Goal: Information Seeking & Learning: Find specific page/section

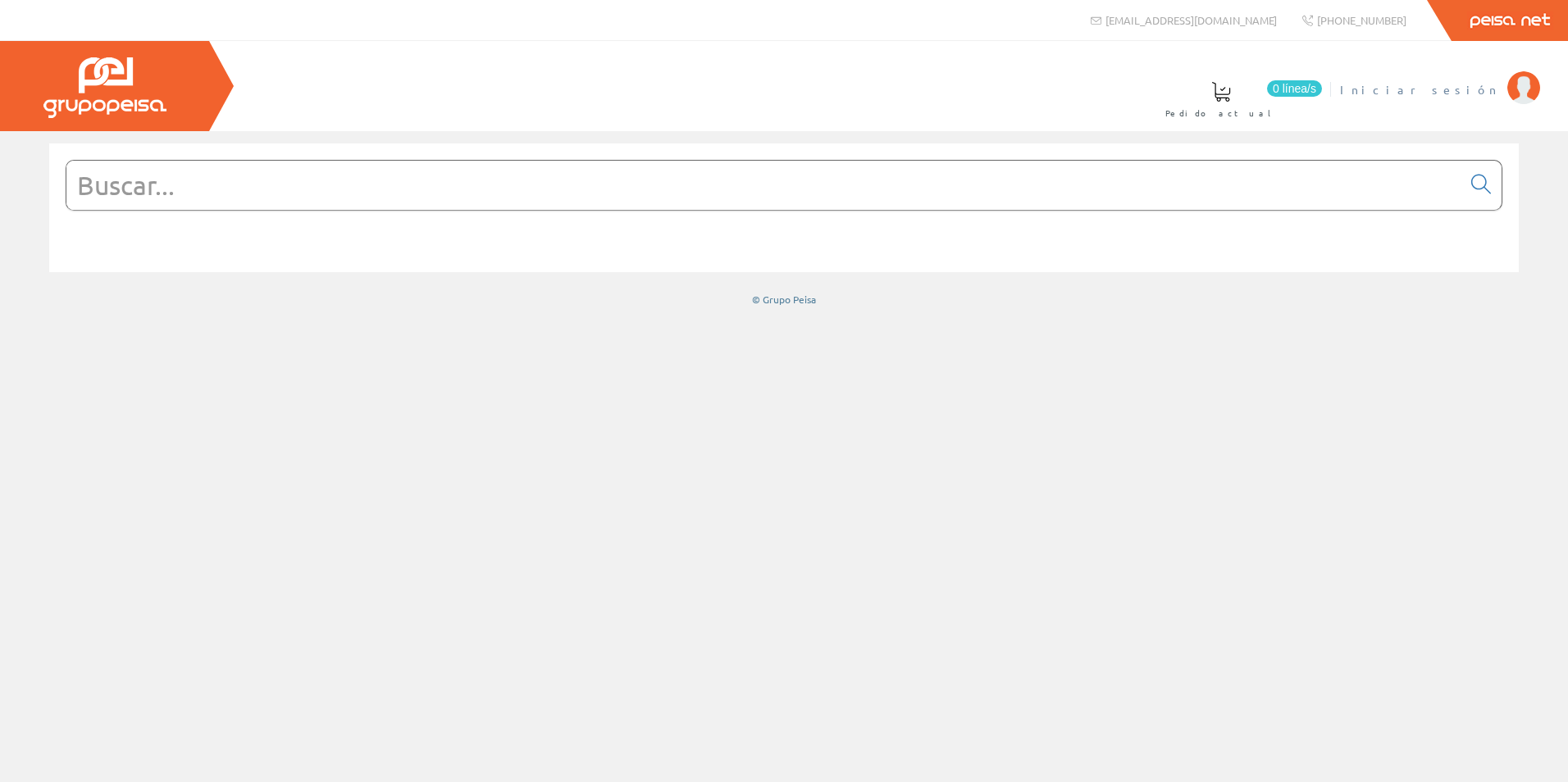
click at [1499, 90] on li "Iniciar sesión" at bounding box center [1439, 100] width 208 height 63
click at [1492, 95] on span "Iniciar sesión" at bounding box center [1419, 90] width 159 height 17
click at [295, 203] on input "text" at bounding box center [763, 185] width 1394 height 49
click at [167, 193] on input "text" at bounding box center [763, 185] width 1394 height 49
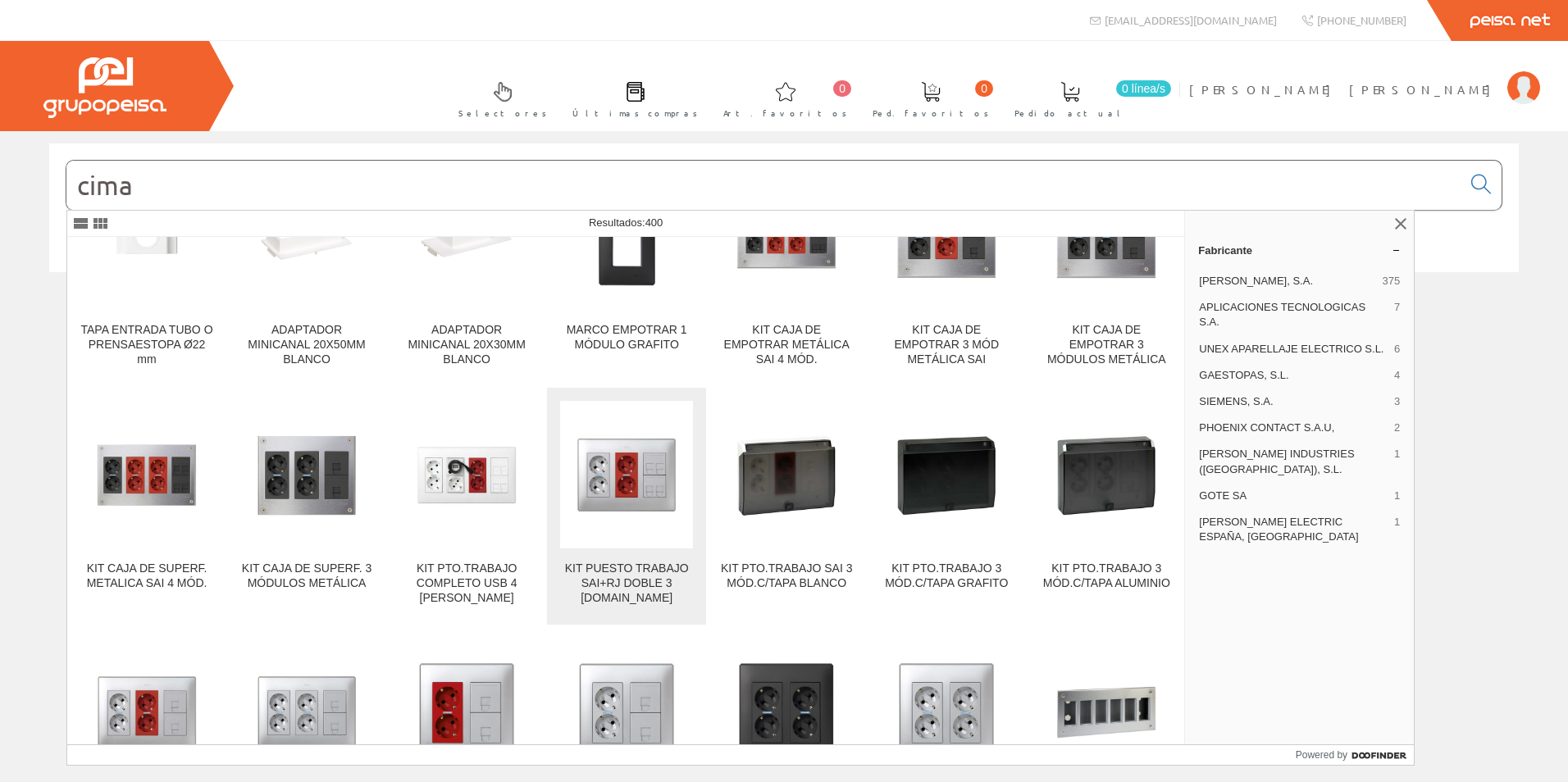
scroll to position [3606, 0]
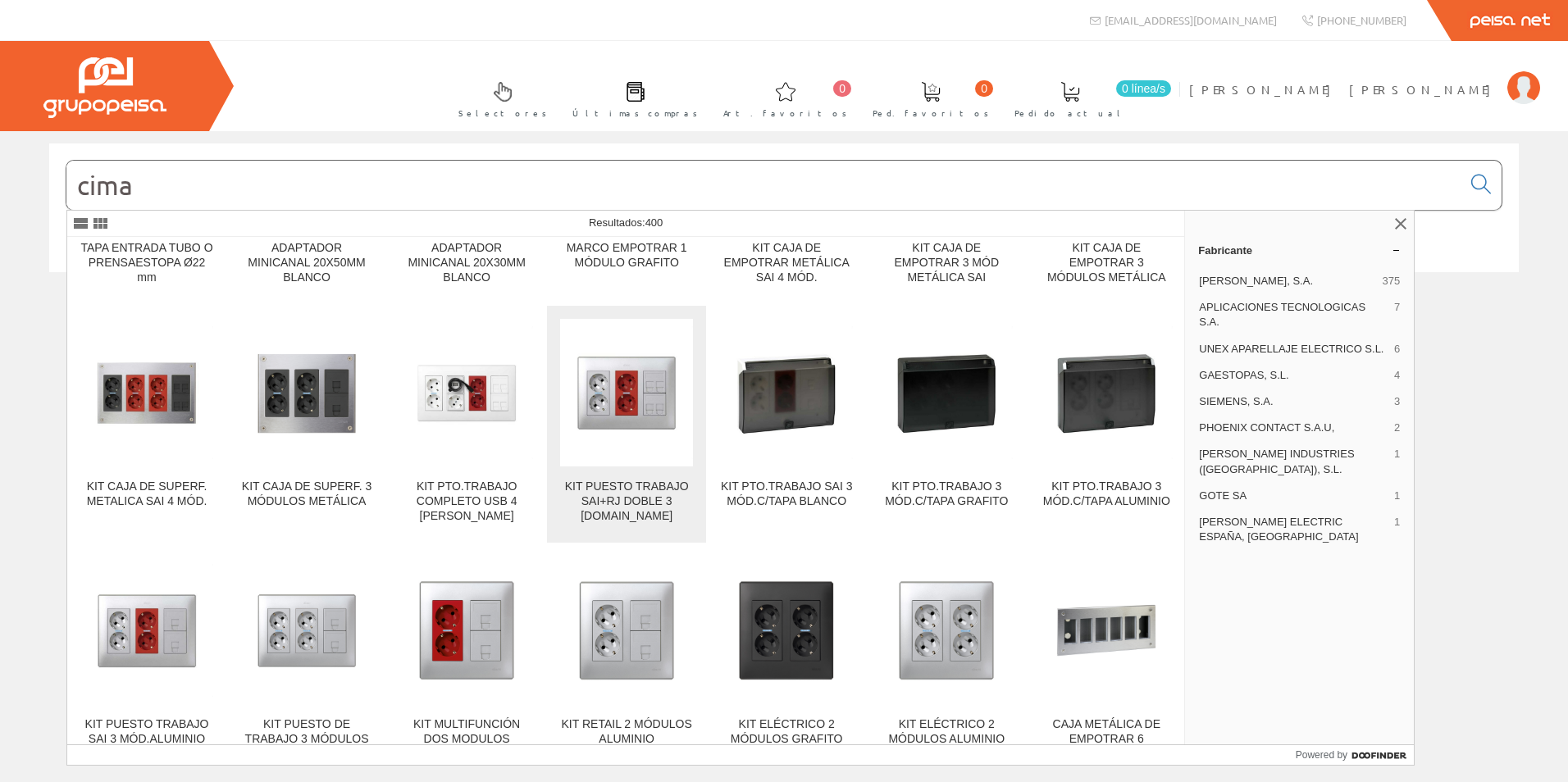
type input "cima"
click at [640, 480] on div "KIT PUESTO TRABAJO SAI+RJ DOBLE 3 MÓD.AL" at bounding box center [626, 501] width 133 height 44
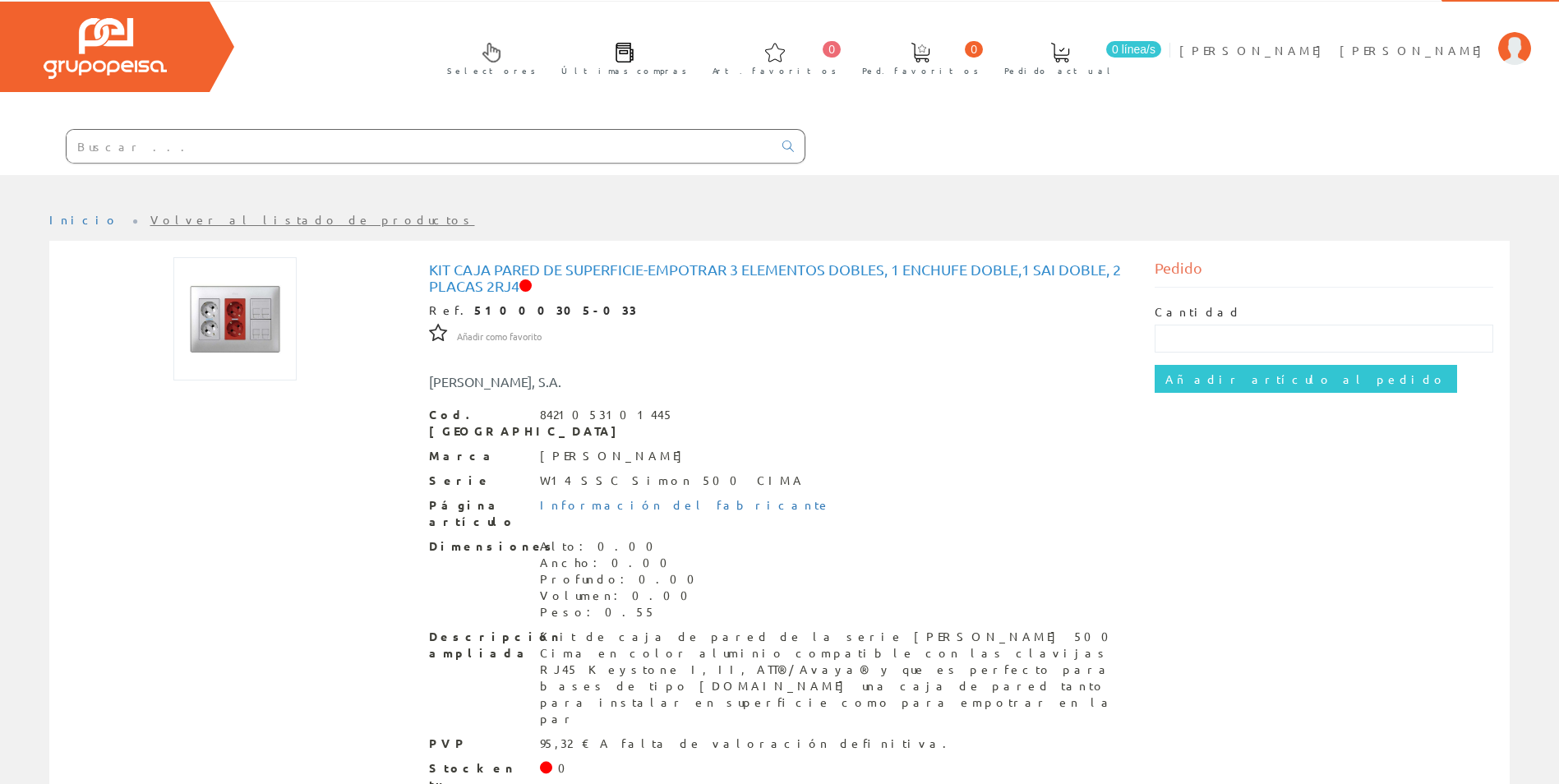
scroll to position [62, 0]
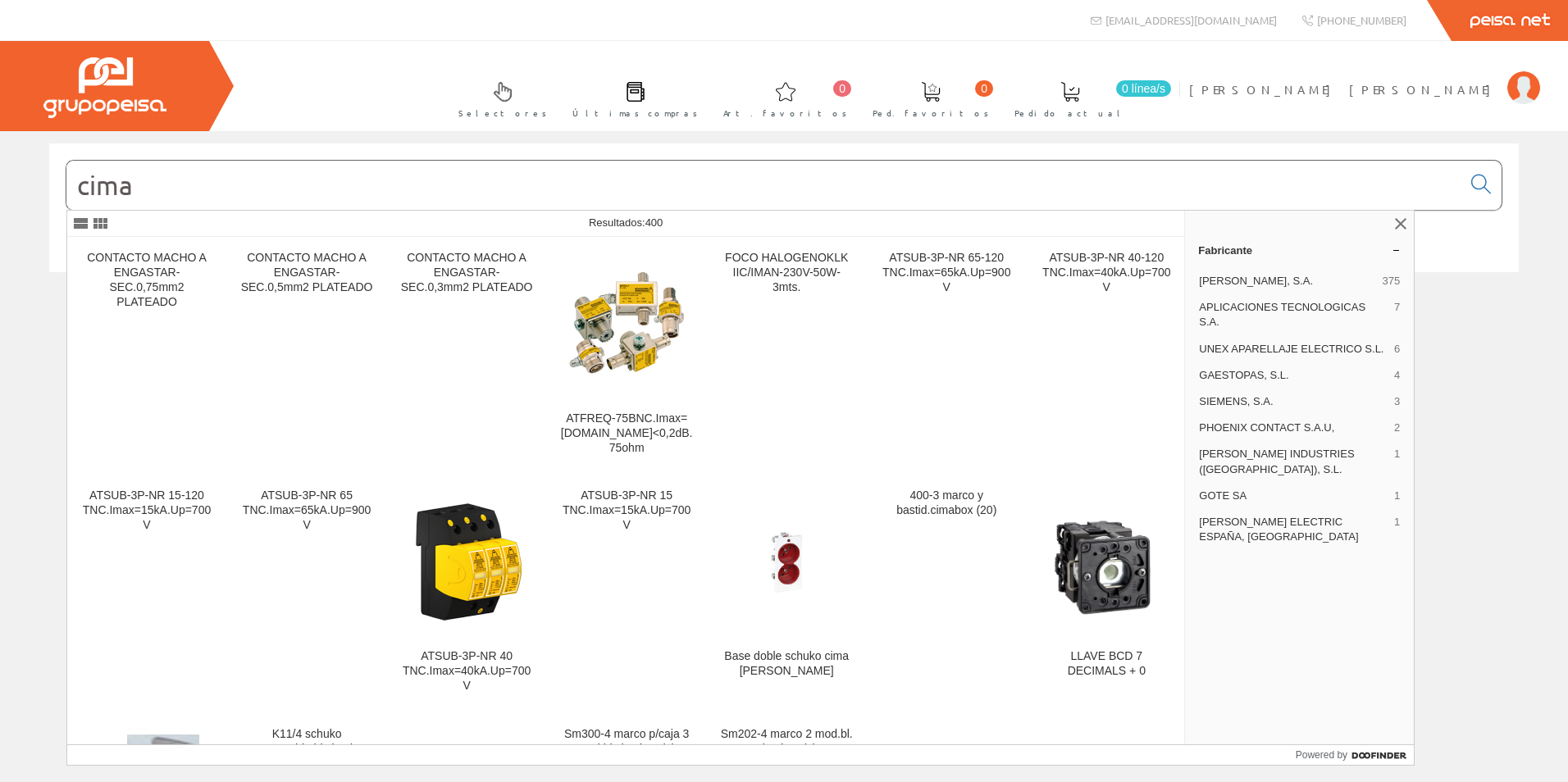
click at [328, 200] on input "cima" at bounding box center [763, 185] width 1394 height 49
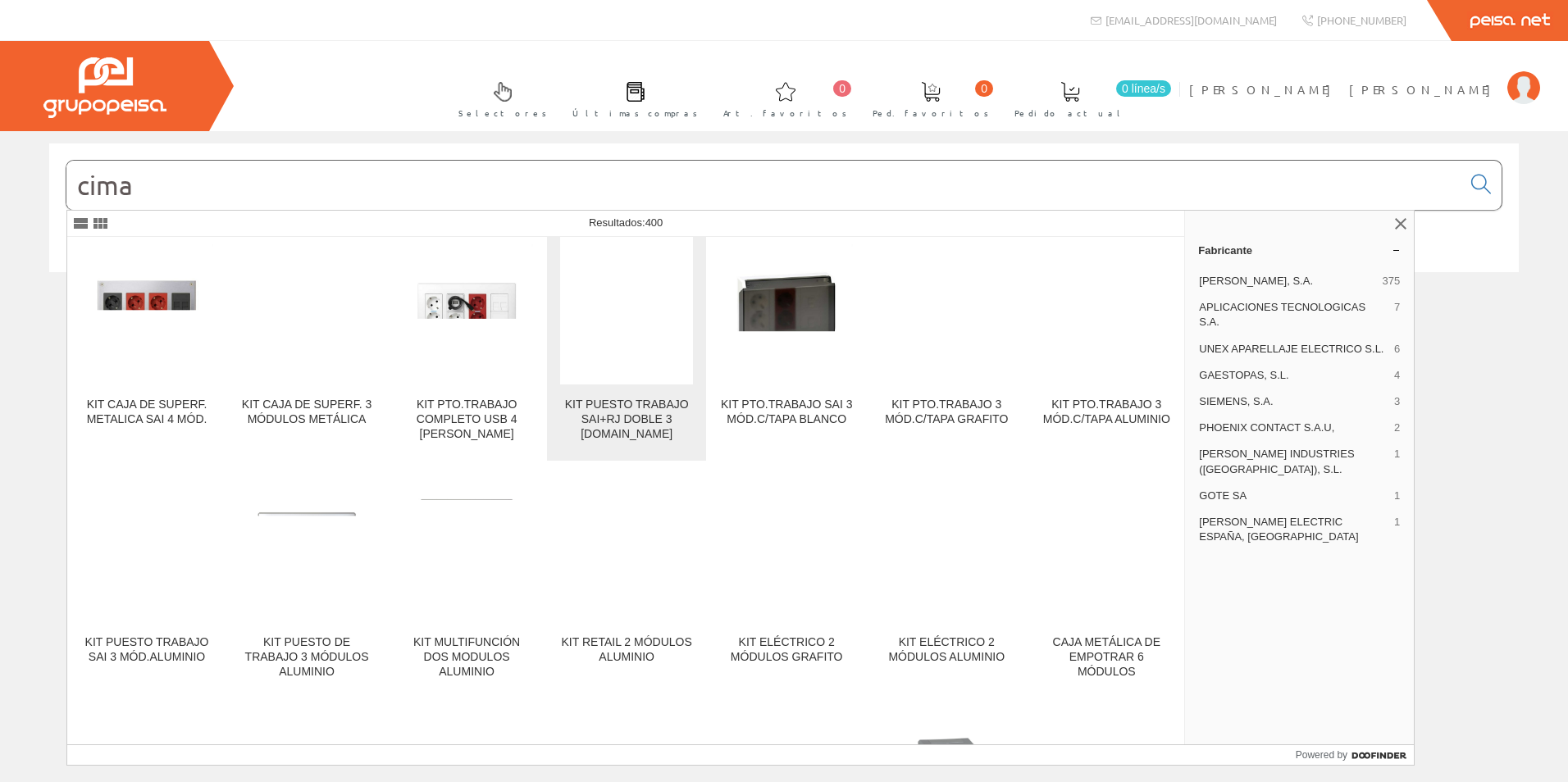
scroll to position [3771, 0]
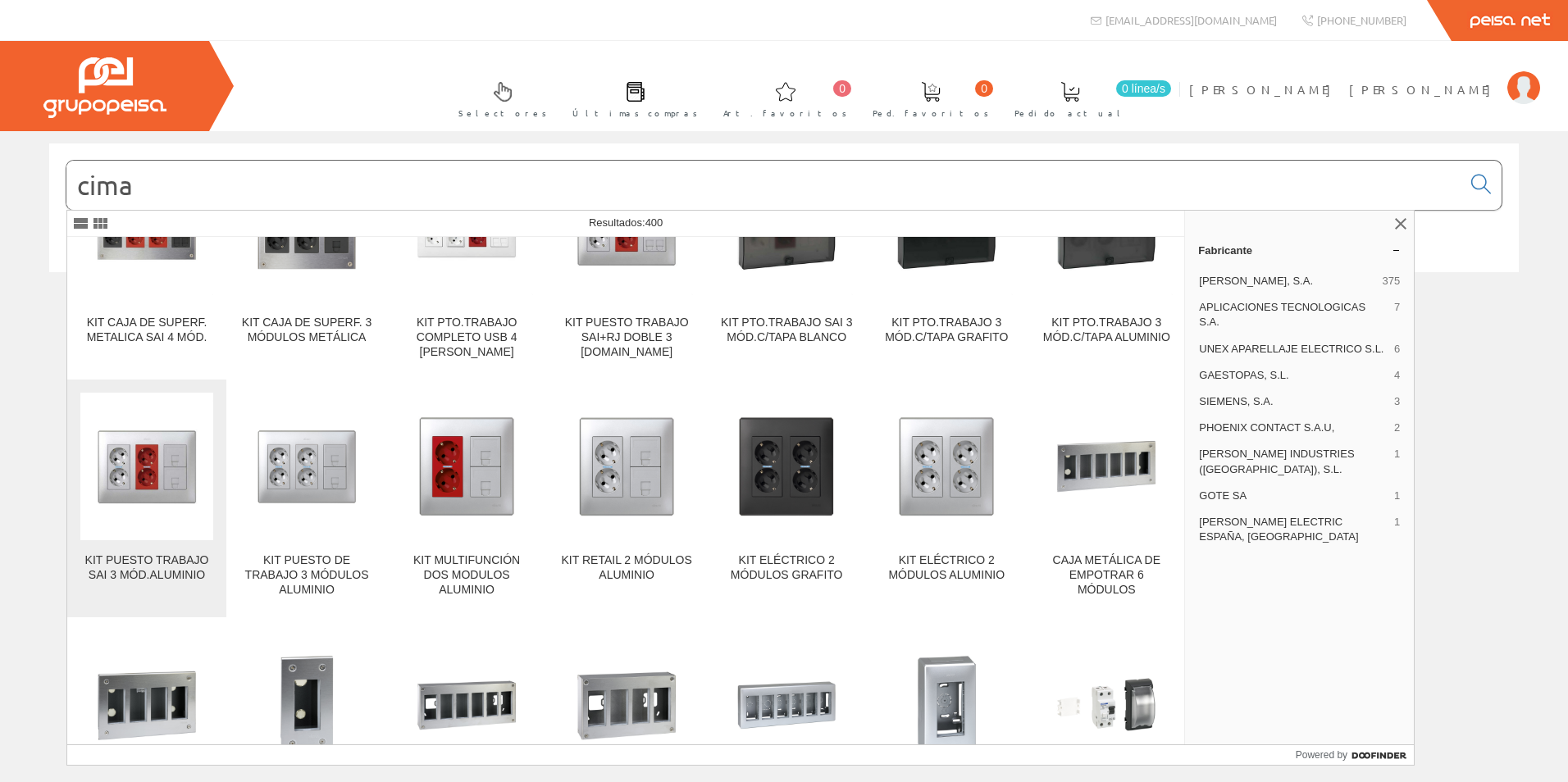
click at [174, 409] on img at bounding box center [147, 467] width 133 height 133
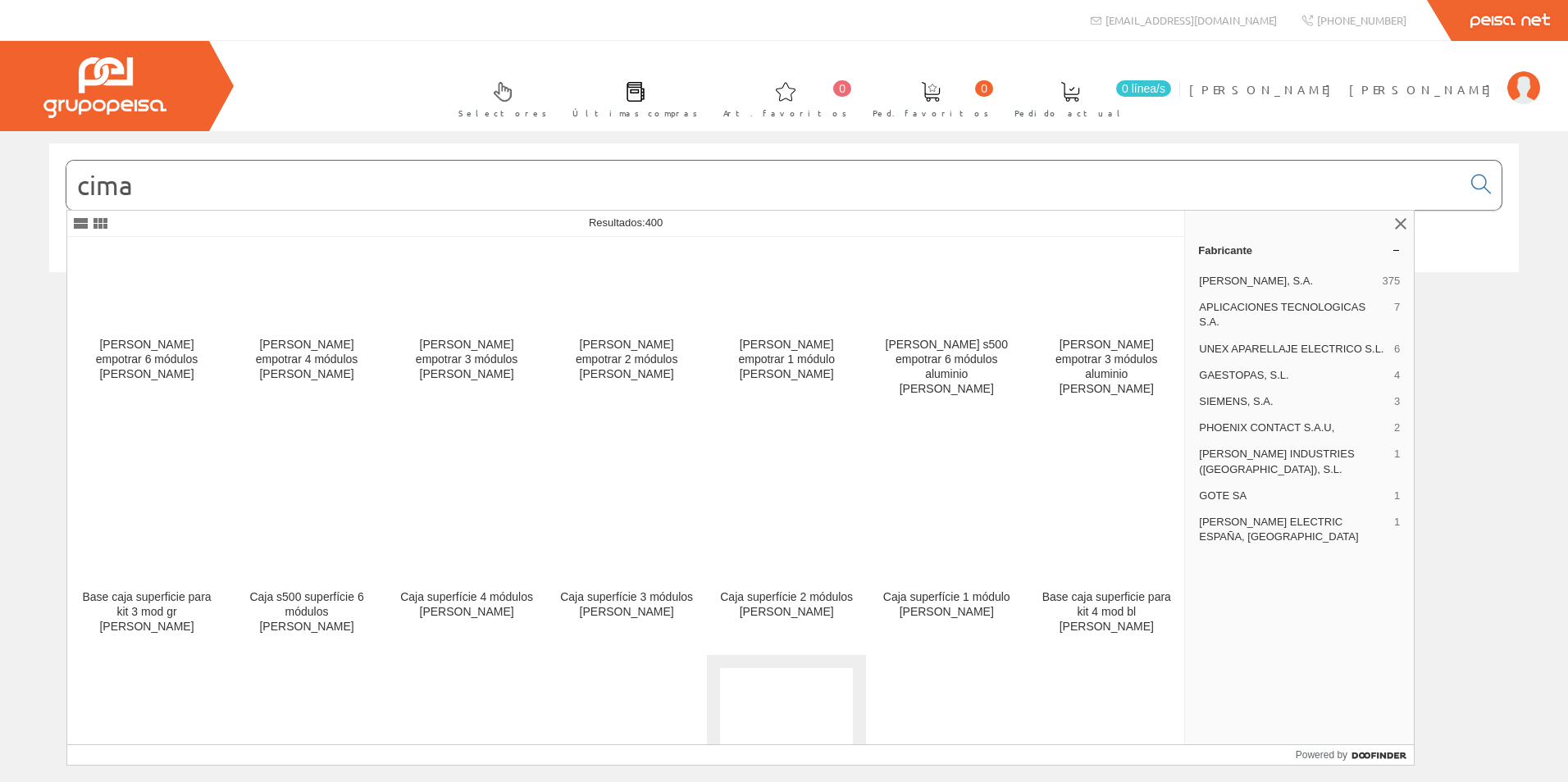
scroll to position [8442, 0]
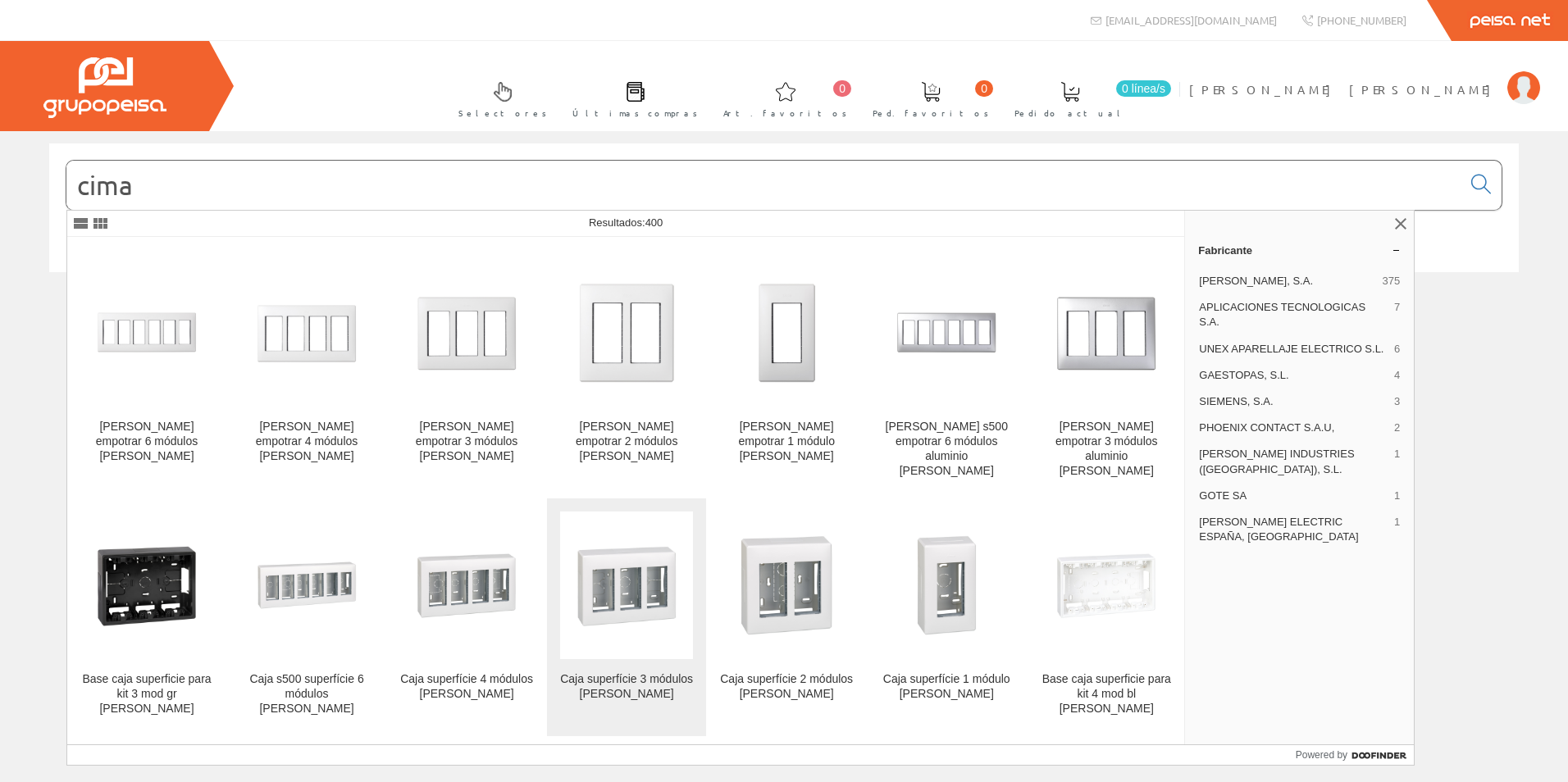
click at [659, 672] on div "Caja superfície 3 módulos blanco simon" at bounding box center [626, 687] width 133 height 30
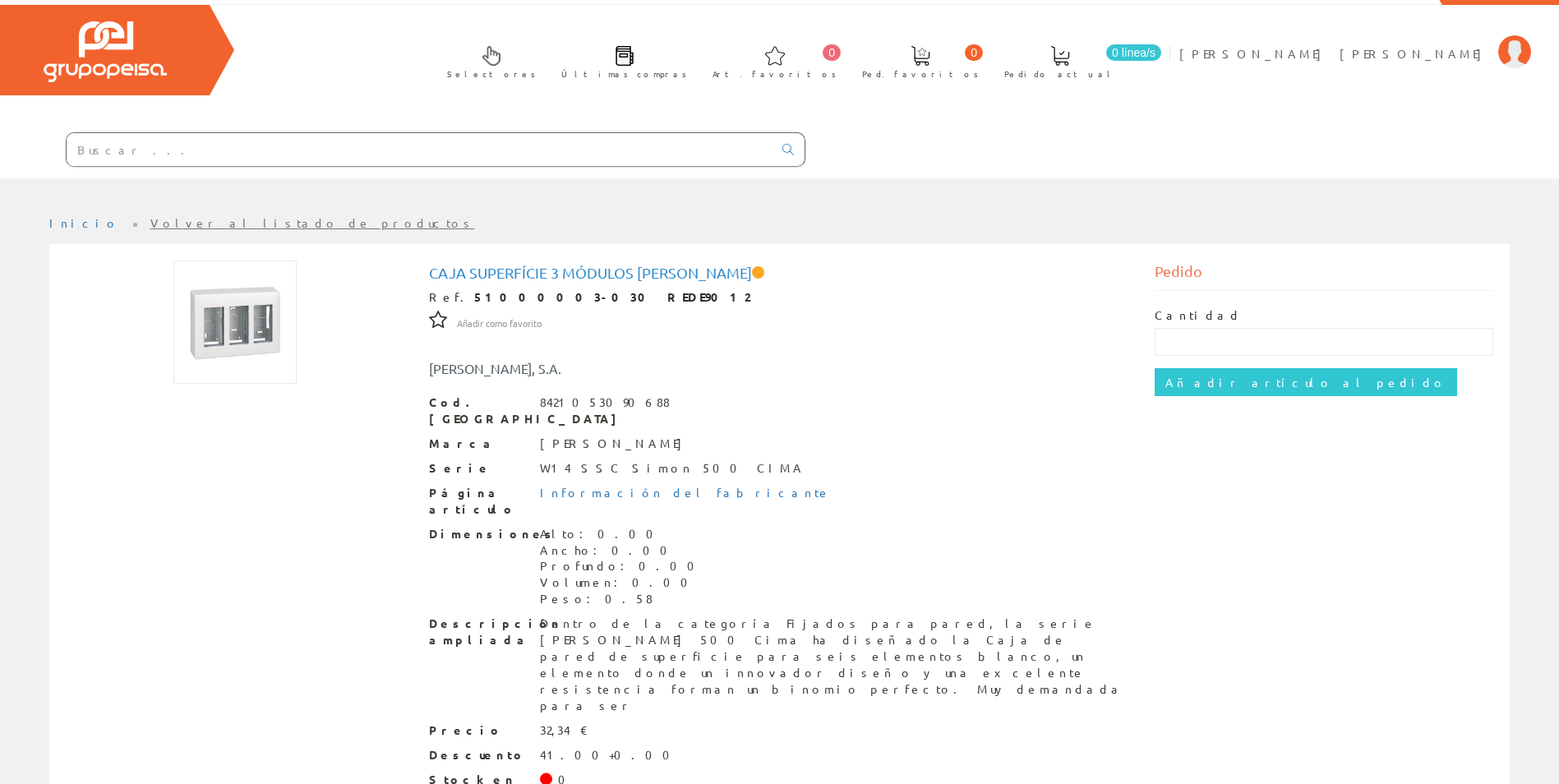
scroll to position [70, 0]
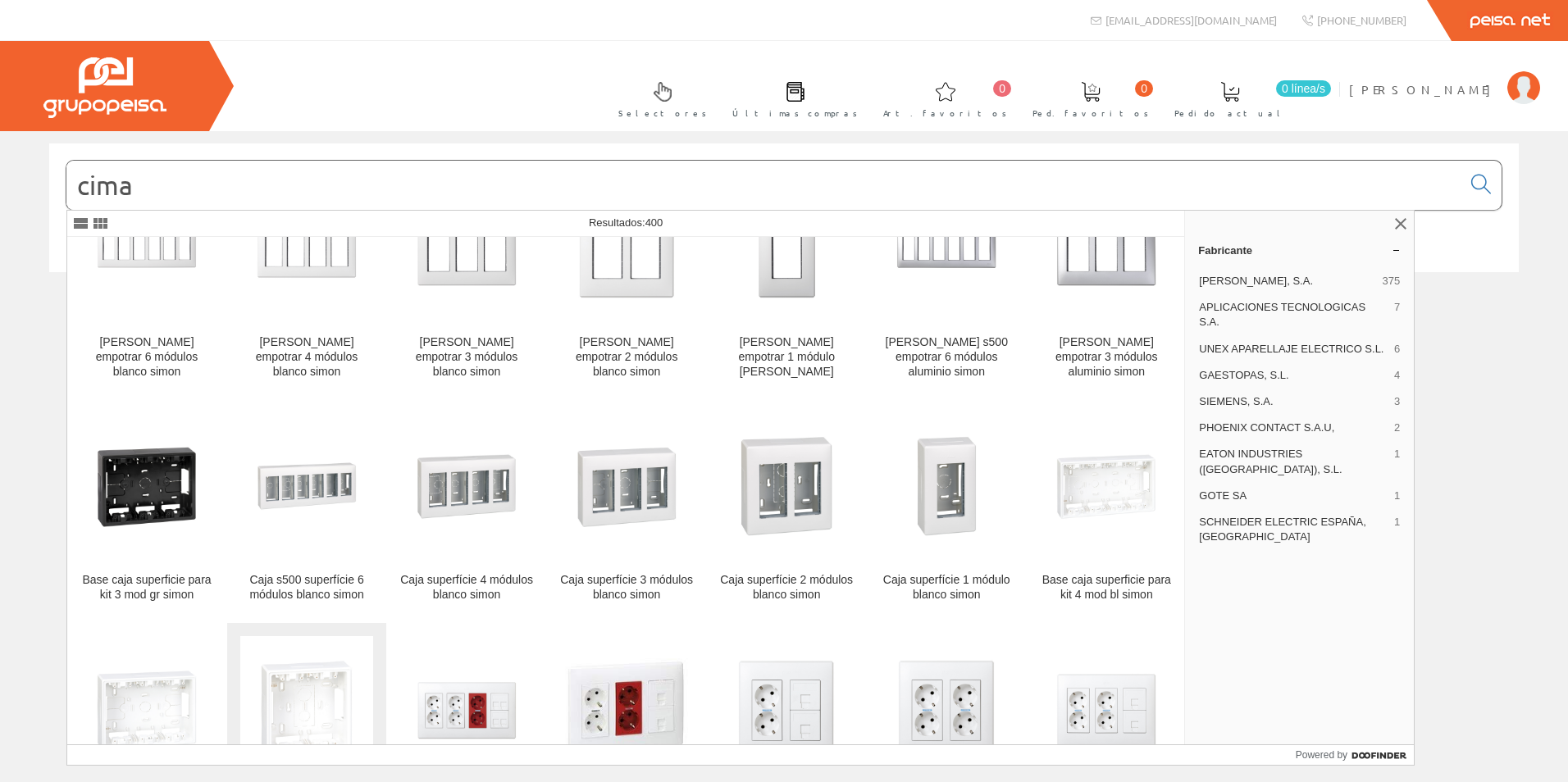
scroll to position [8442, 0]
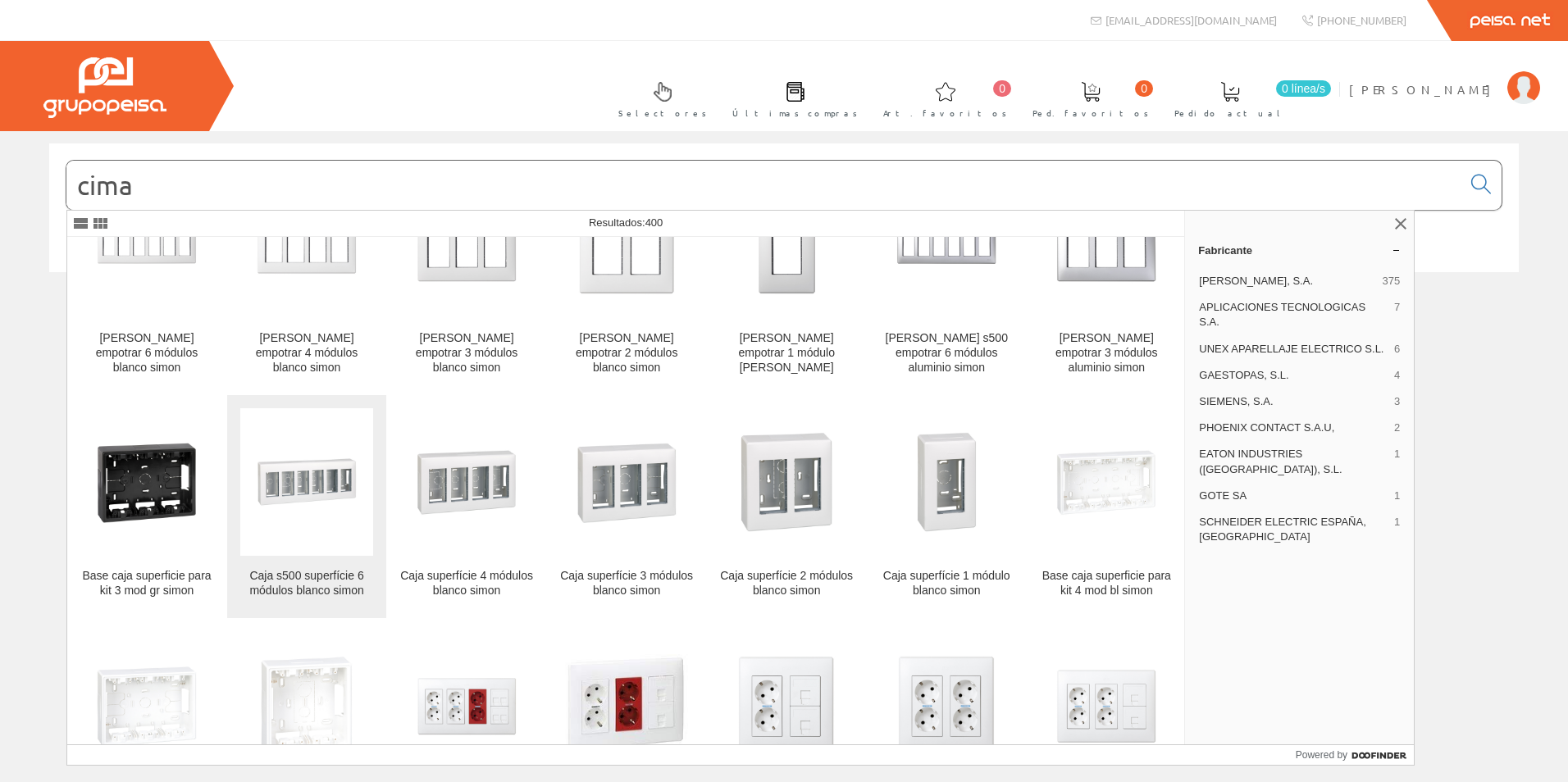
click at [324, 434] on figure at bounding box center [306, 482] width 133 height 148
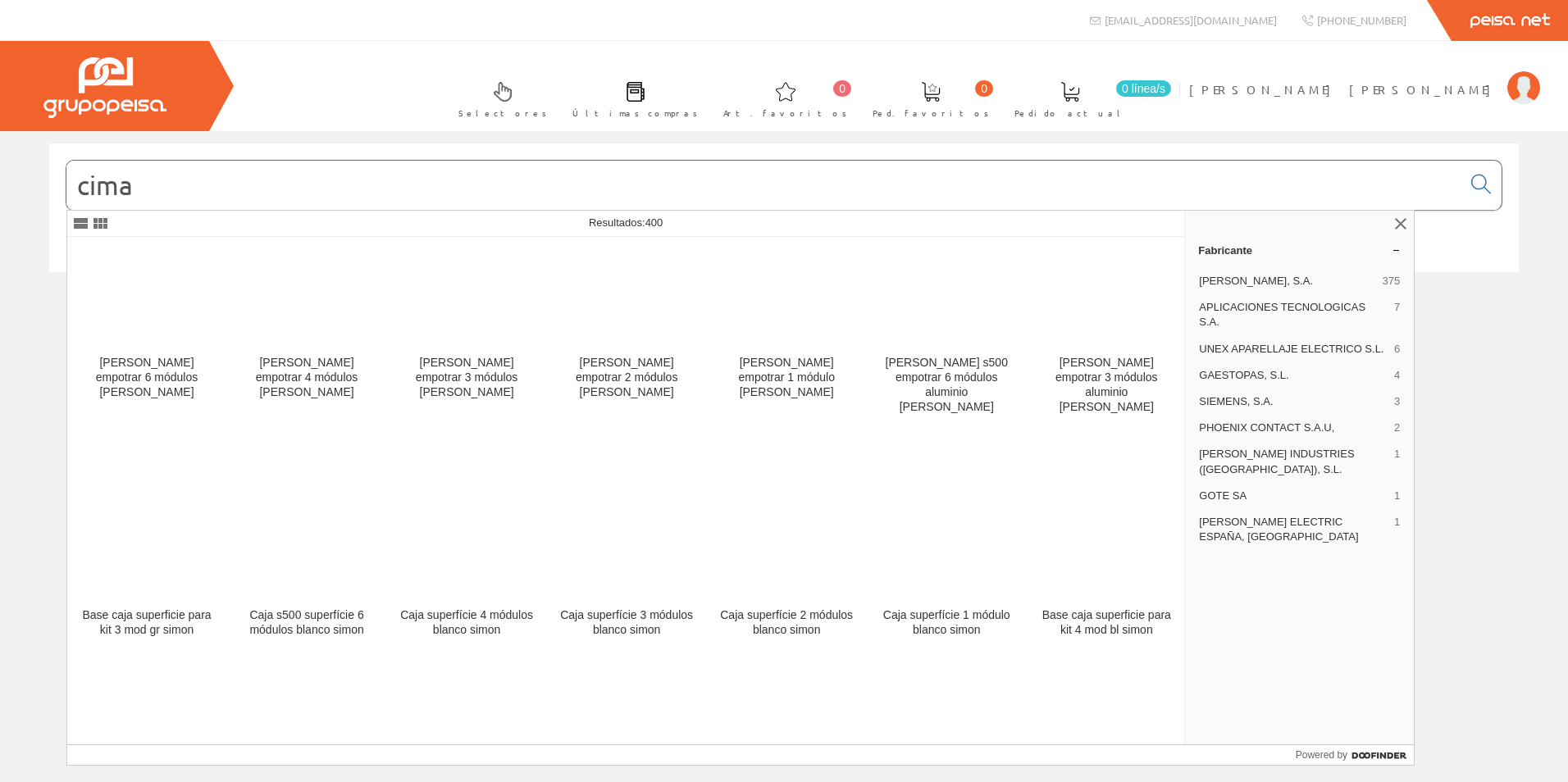
scroll to position [8360, 0]
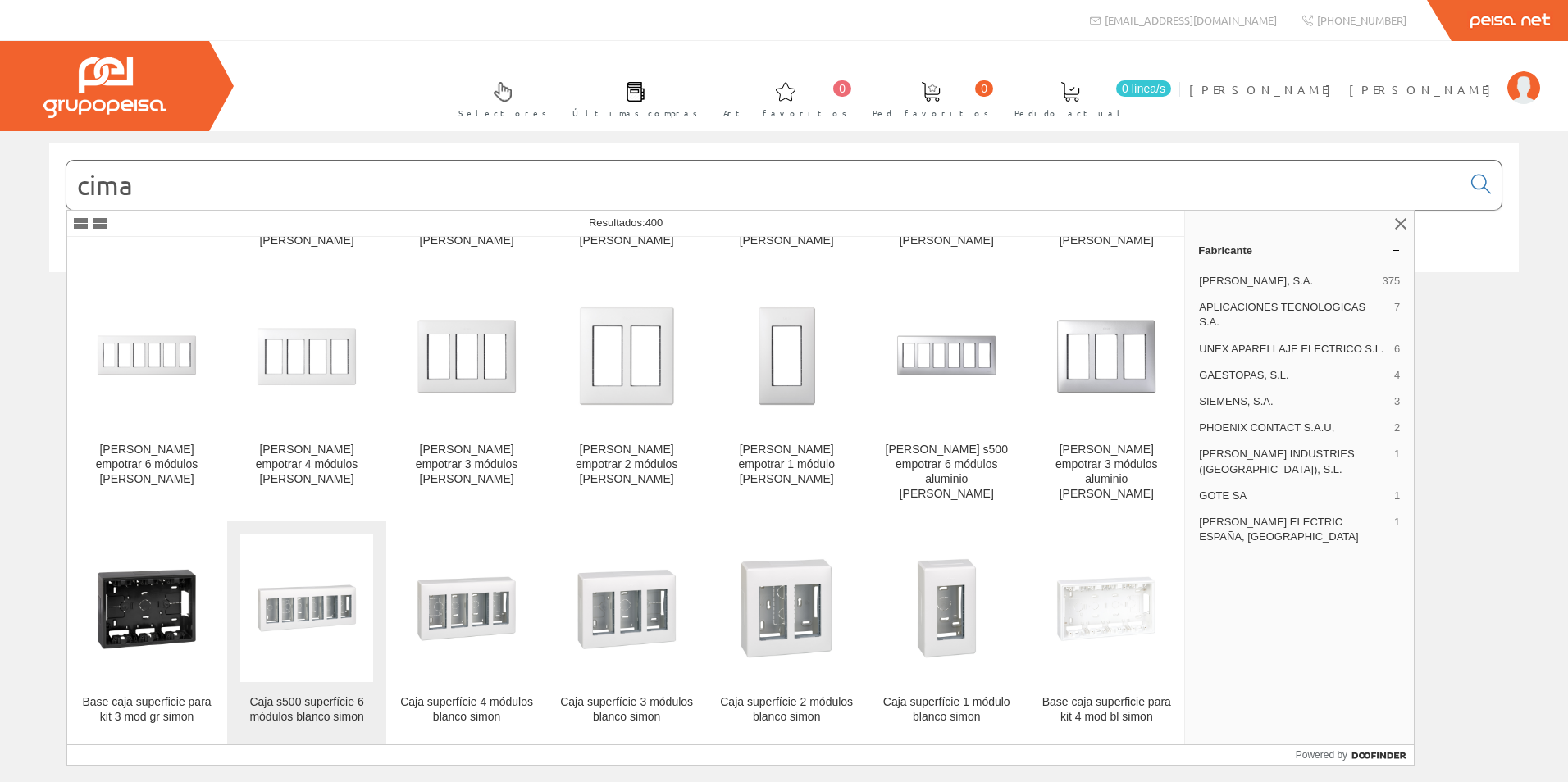
click at [303, 542] on img at bounding box center [306, 608] width 133 height 133
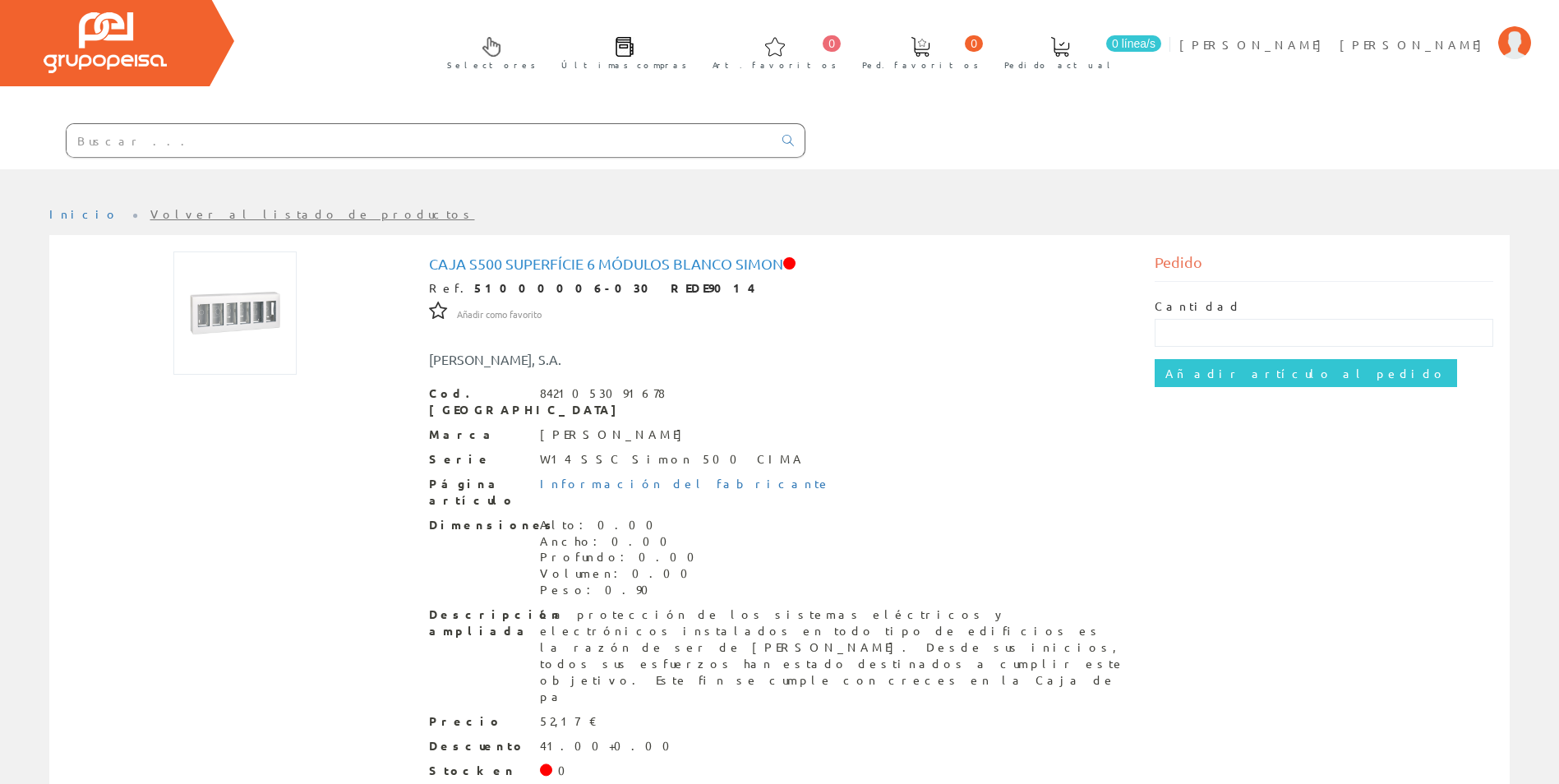
scroll to position [70, 0]
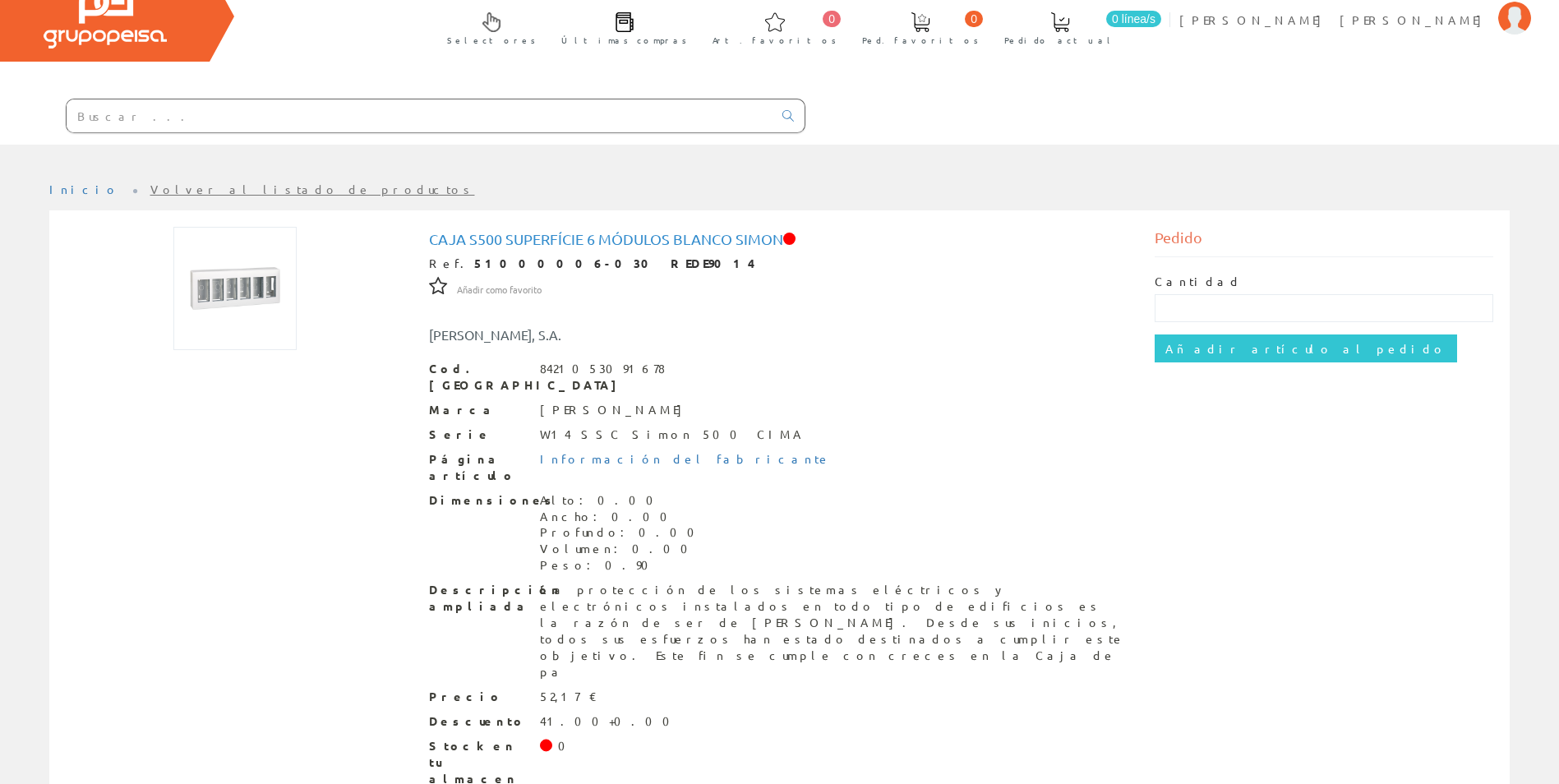
click at [459, 45] on div "Selectores Últimas compras 0 0" at bounding box center [779, 57] width 1559 height 173
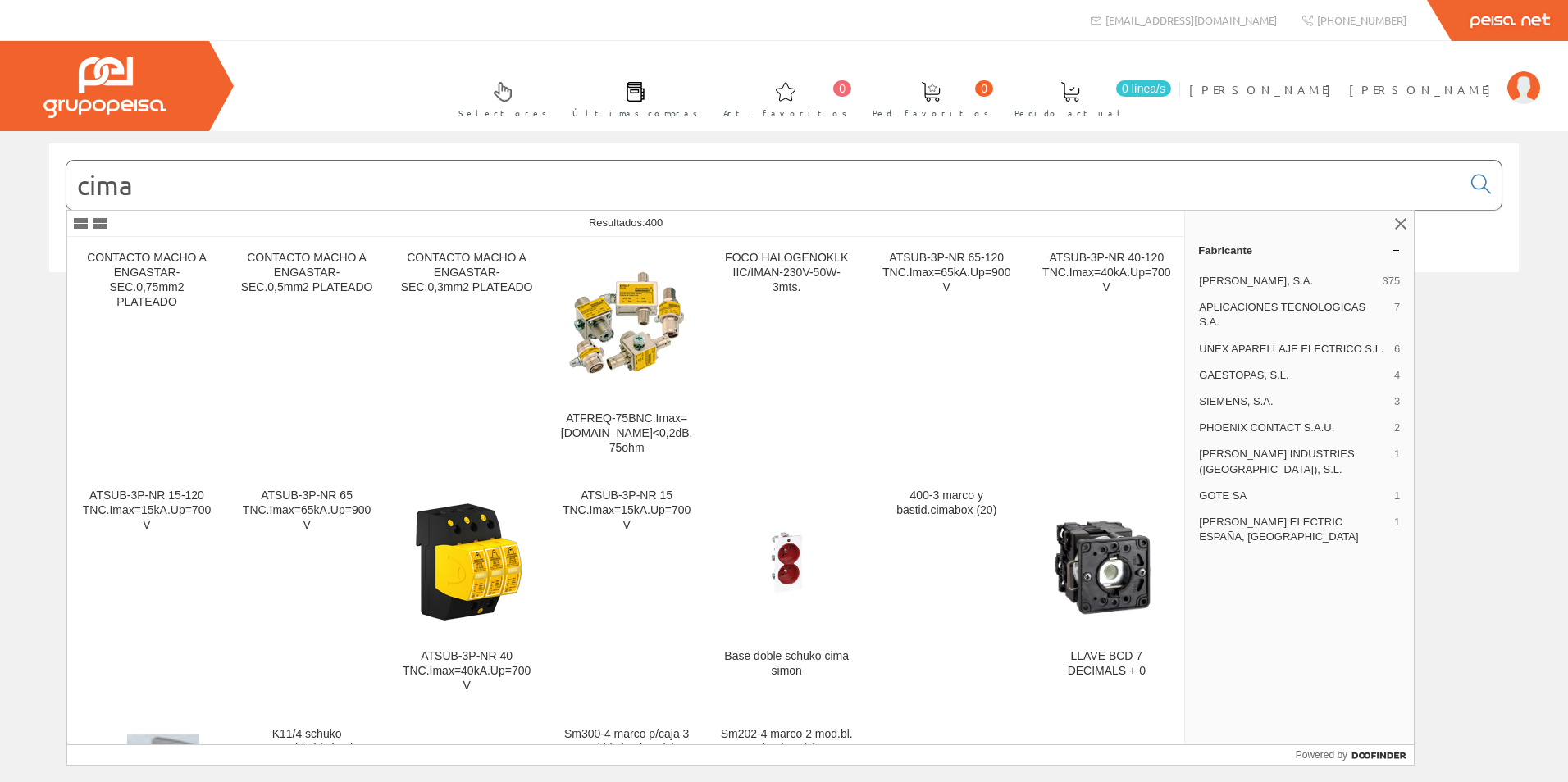
drag, startPoint x: 1541, startPoint y: 664, endPoint x: 1516, endPoint y: 664, distance: 25.0
click at [1541, 664] on div "cima" at bounding box center [784, 457] width 1568 height 651
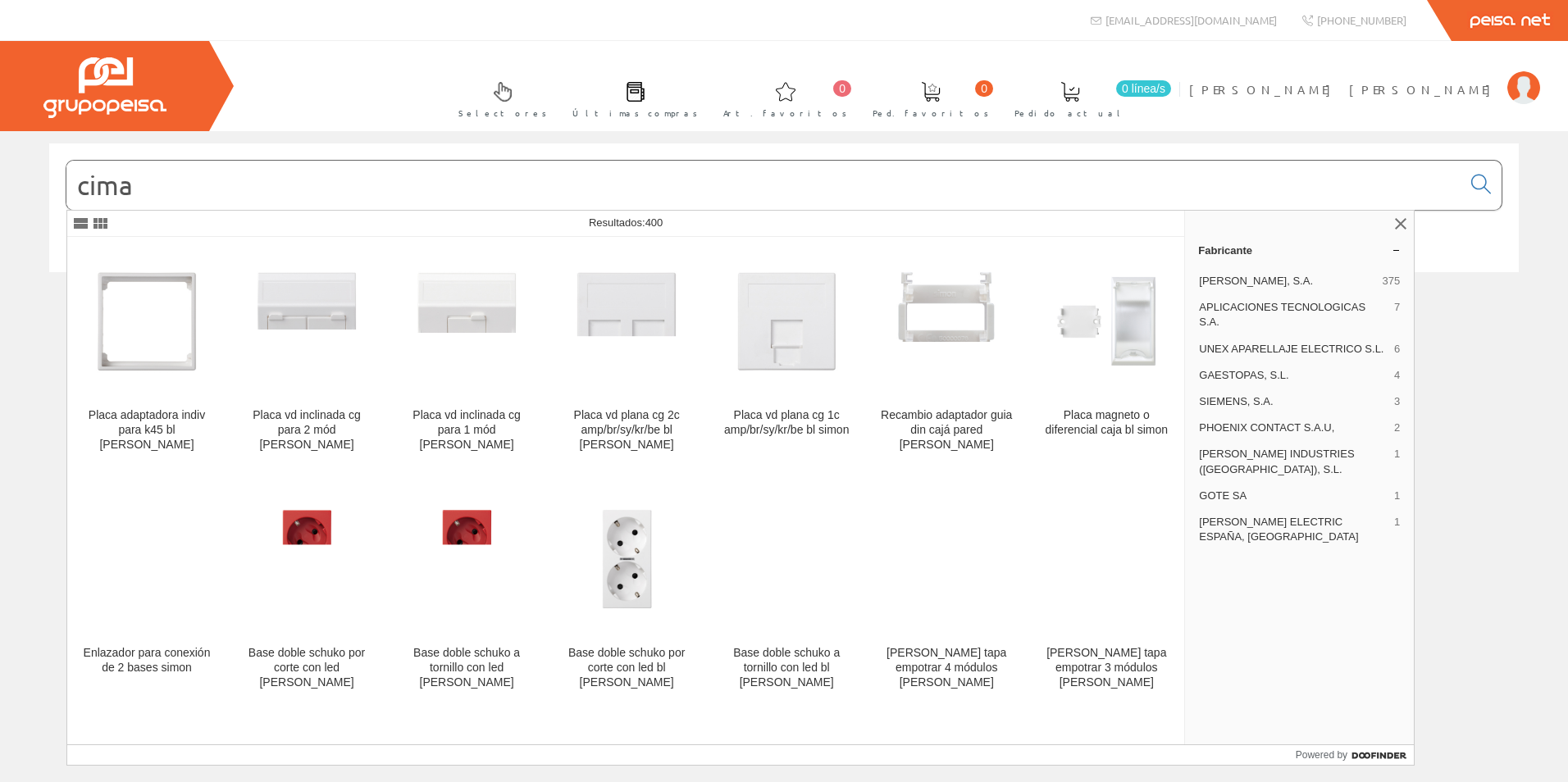
scroll to position [7950, 0]
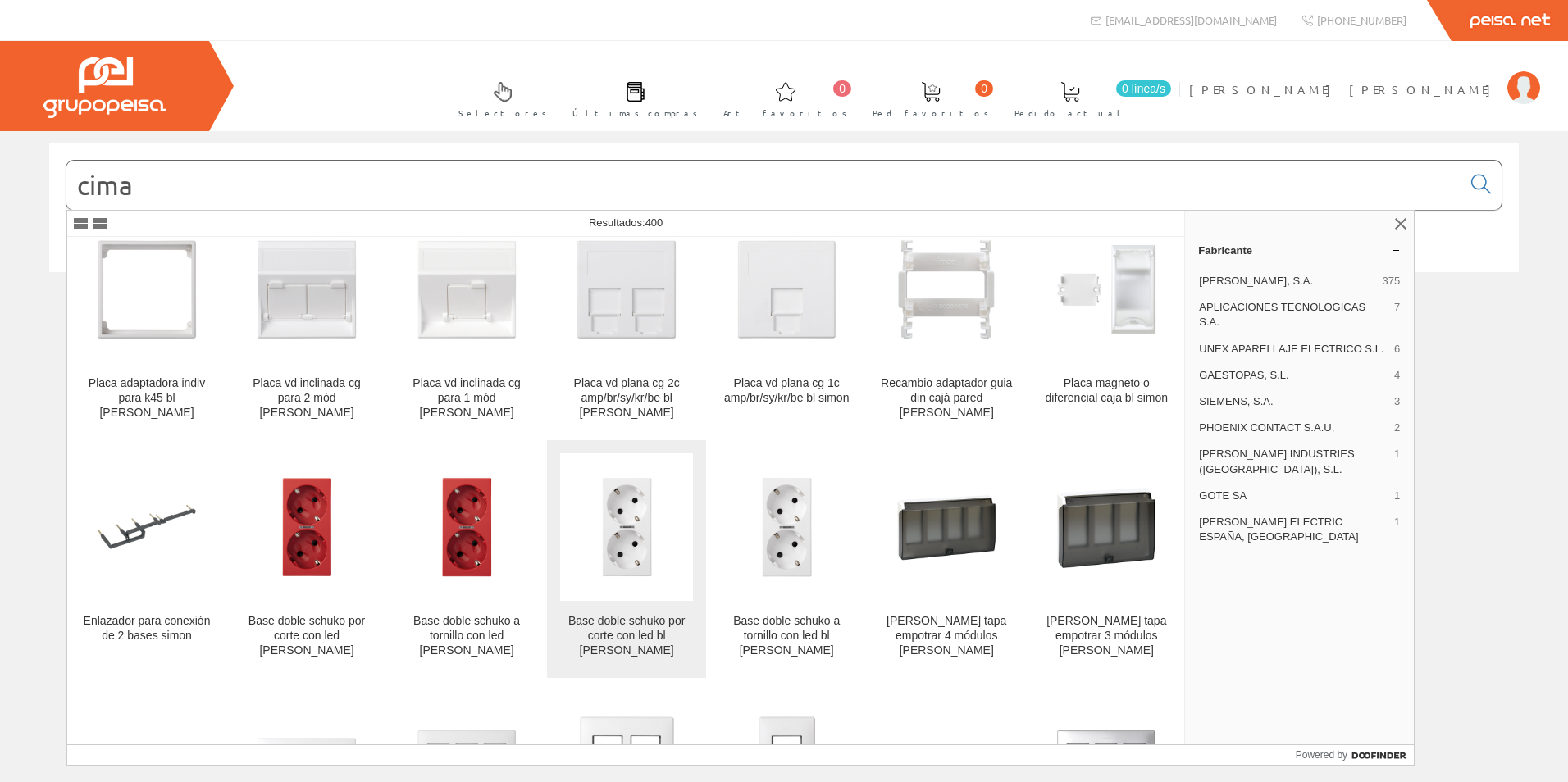
click at [638, 613] on div "Base doble schuko por corte con led bl simon" at bounding box center [626, 635] width 133 height 44
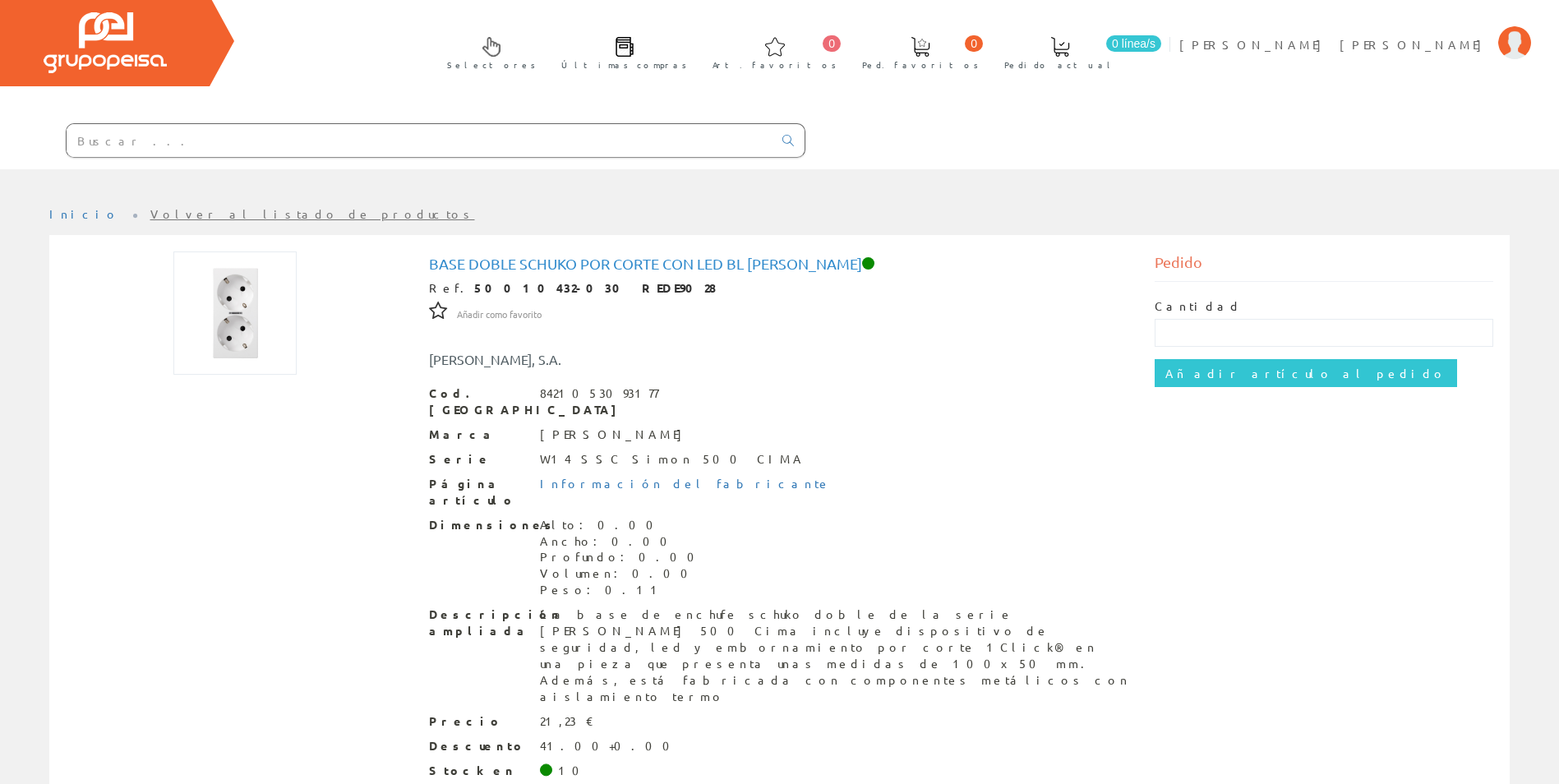
scroll to position [70, 0]
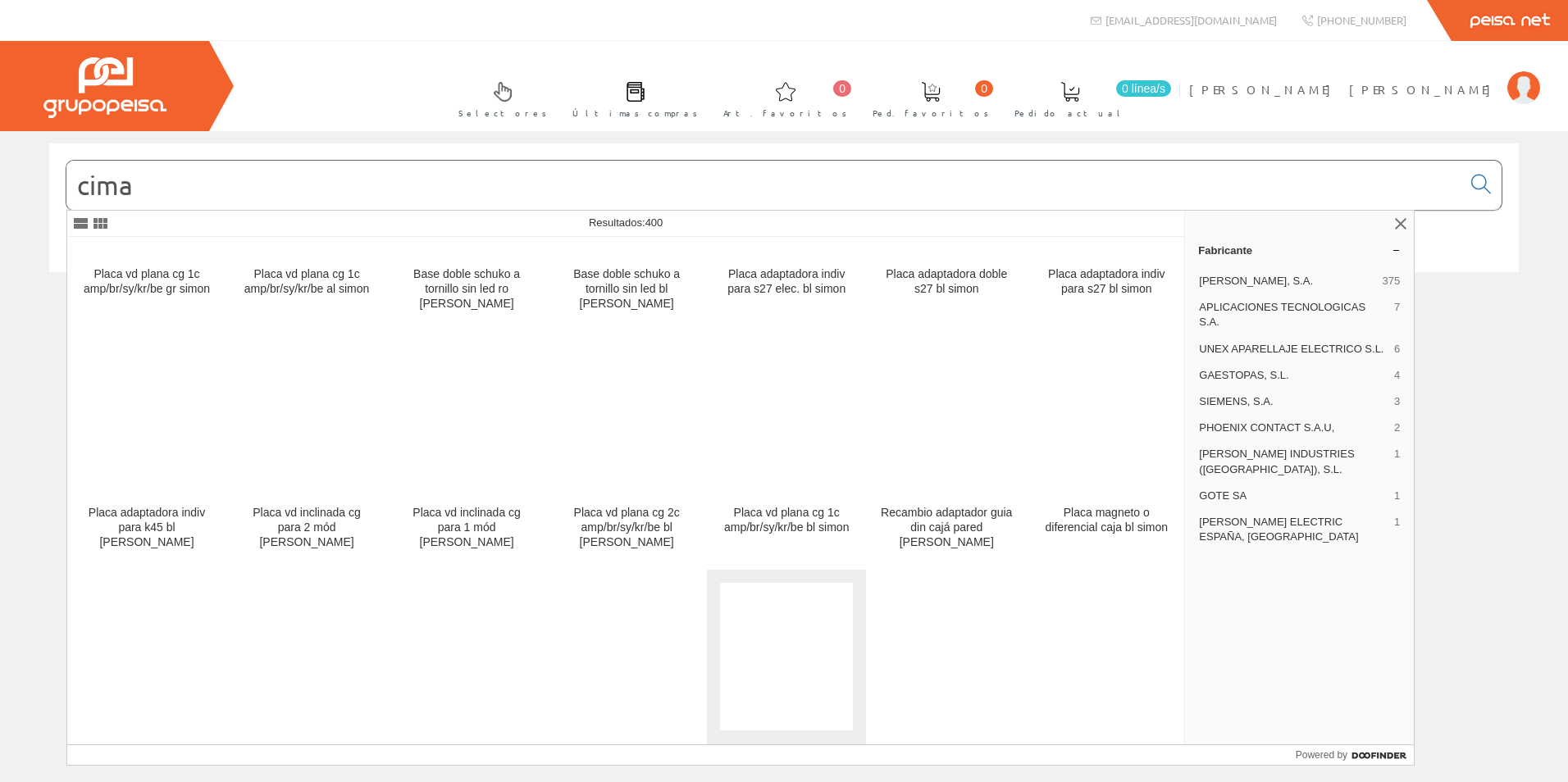
scroll to position [7781, 0]
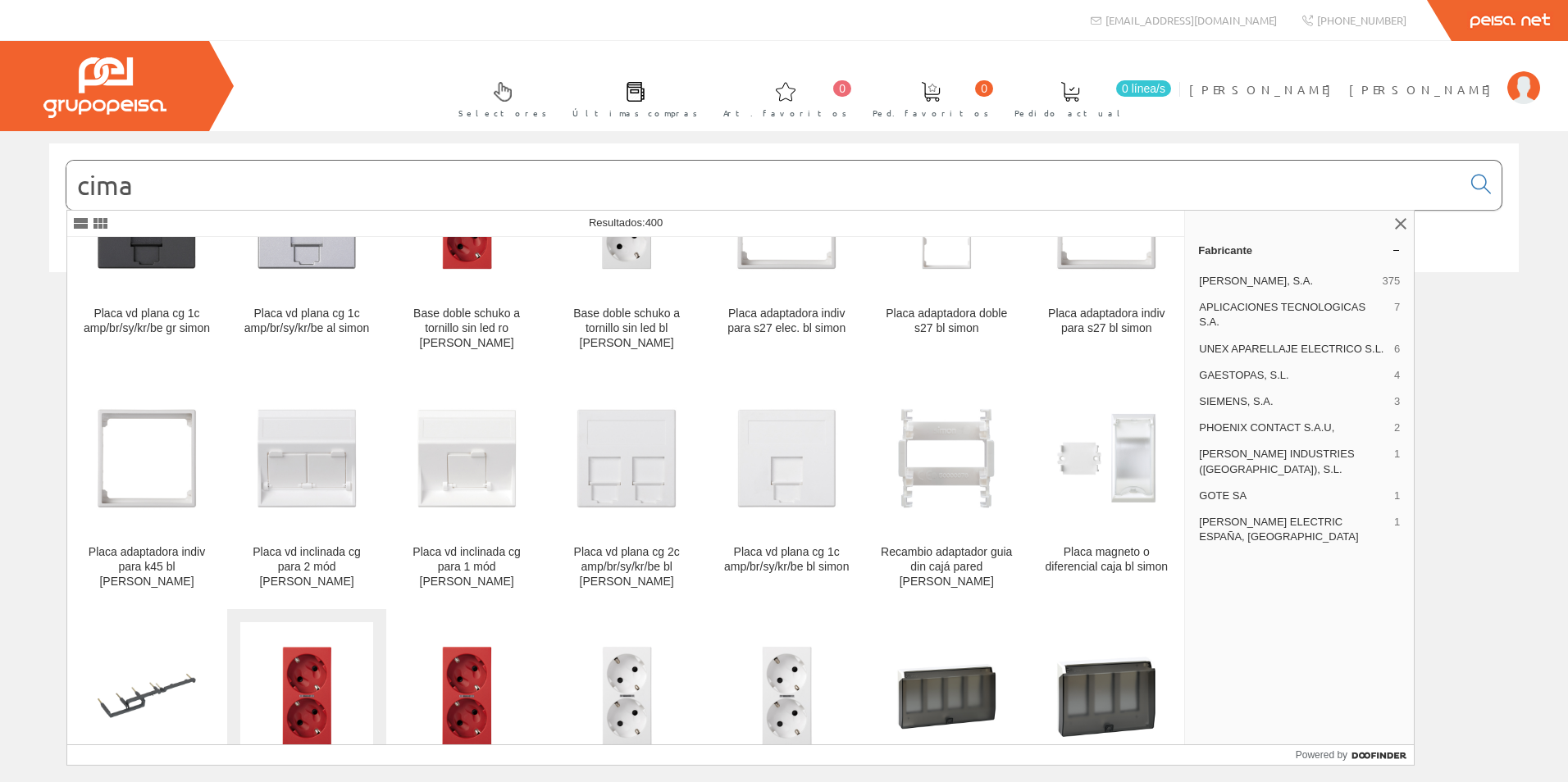
click at [296, 629] on img at bounding box center [306, 696] width 133 height 133
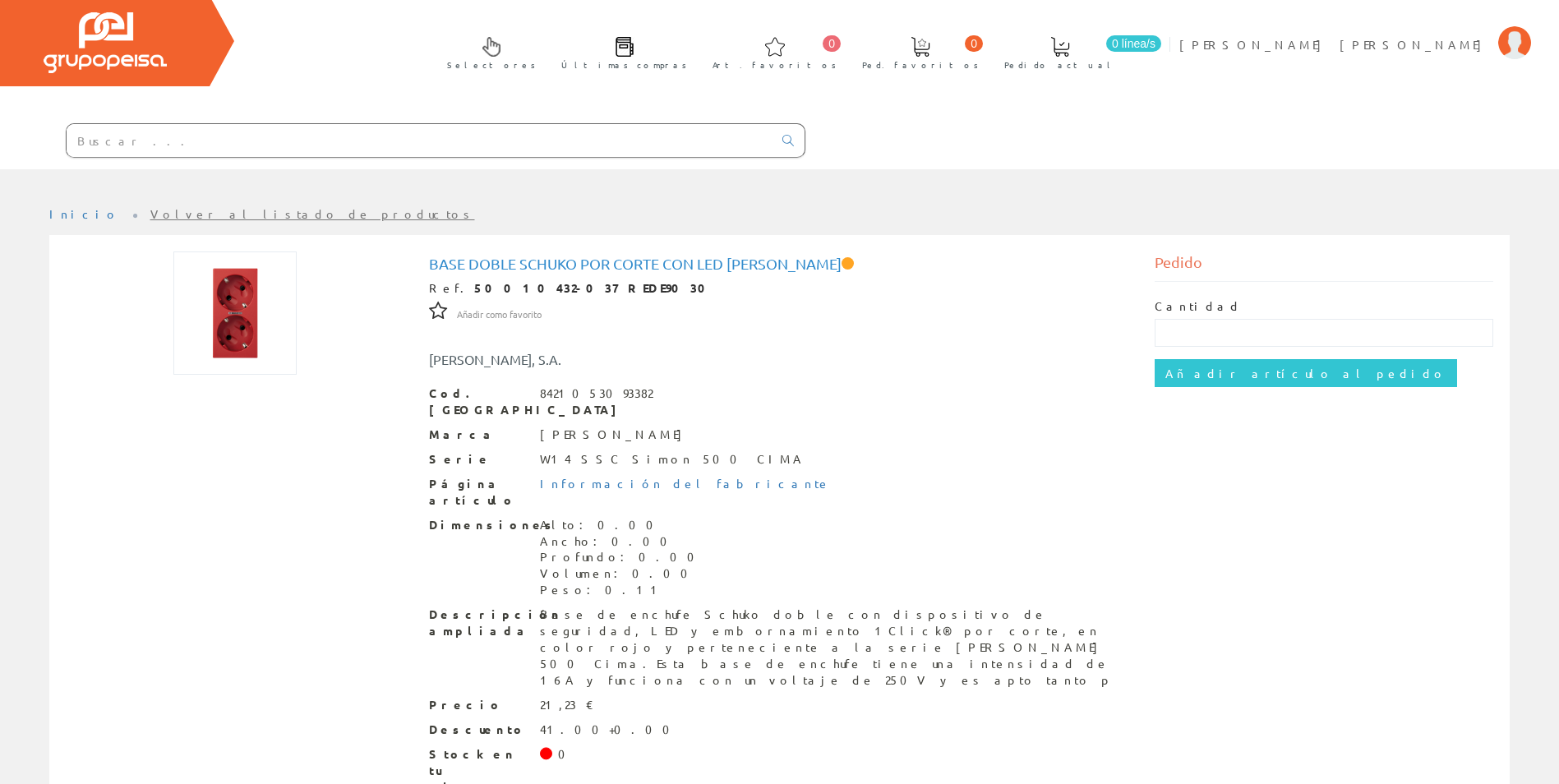
scroll to position [70, 0]
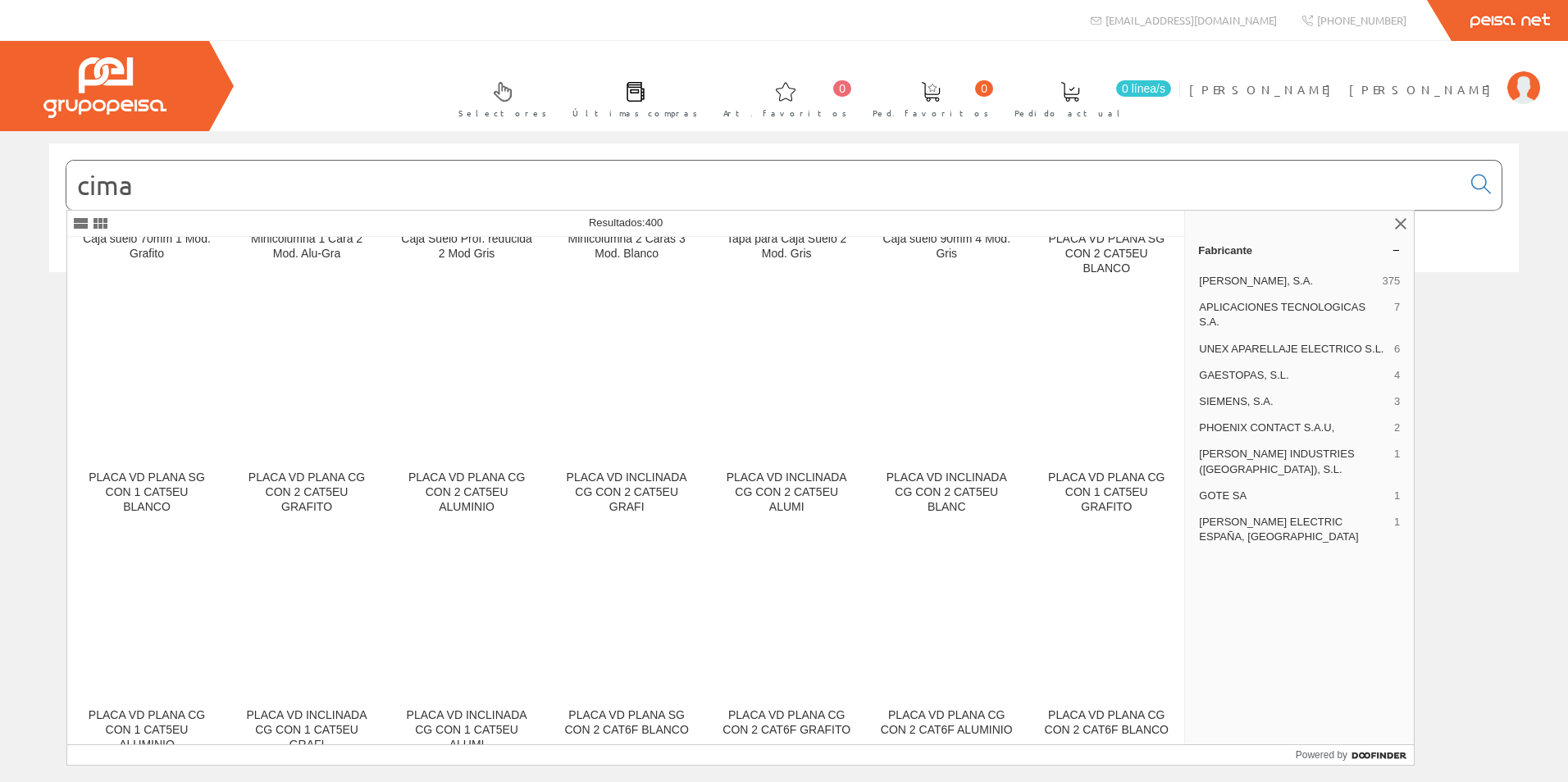
scroll to position [7814, 0]
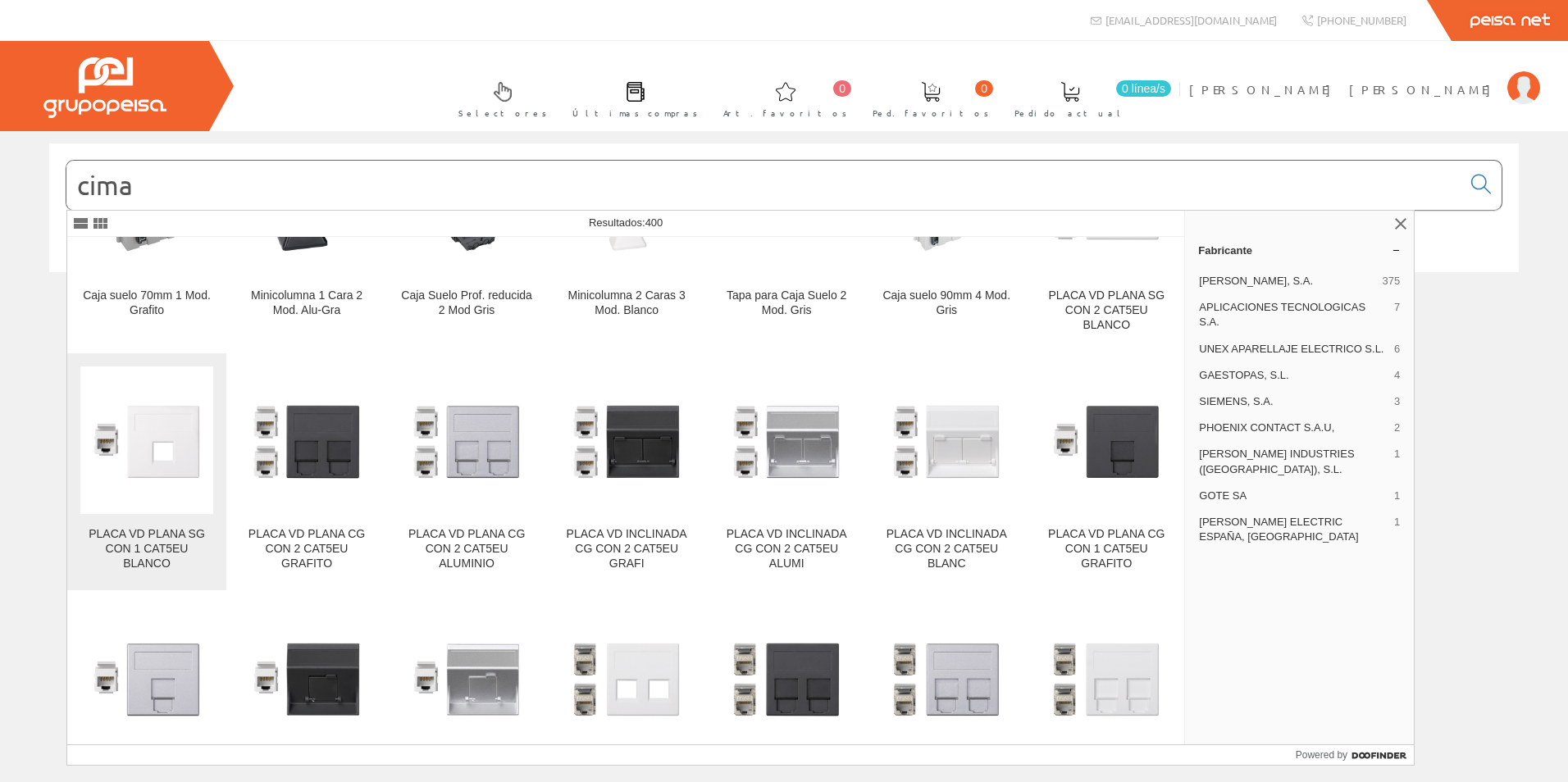
click at [181, 374] on img at bounding box center [147, 440] width 133 height 133
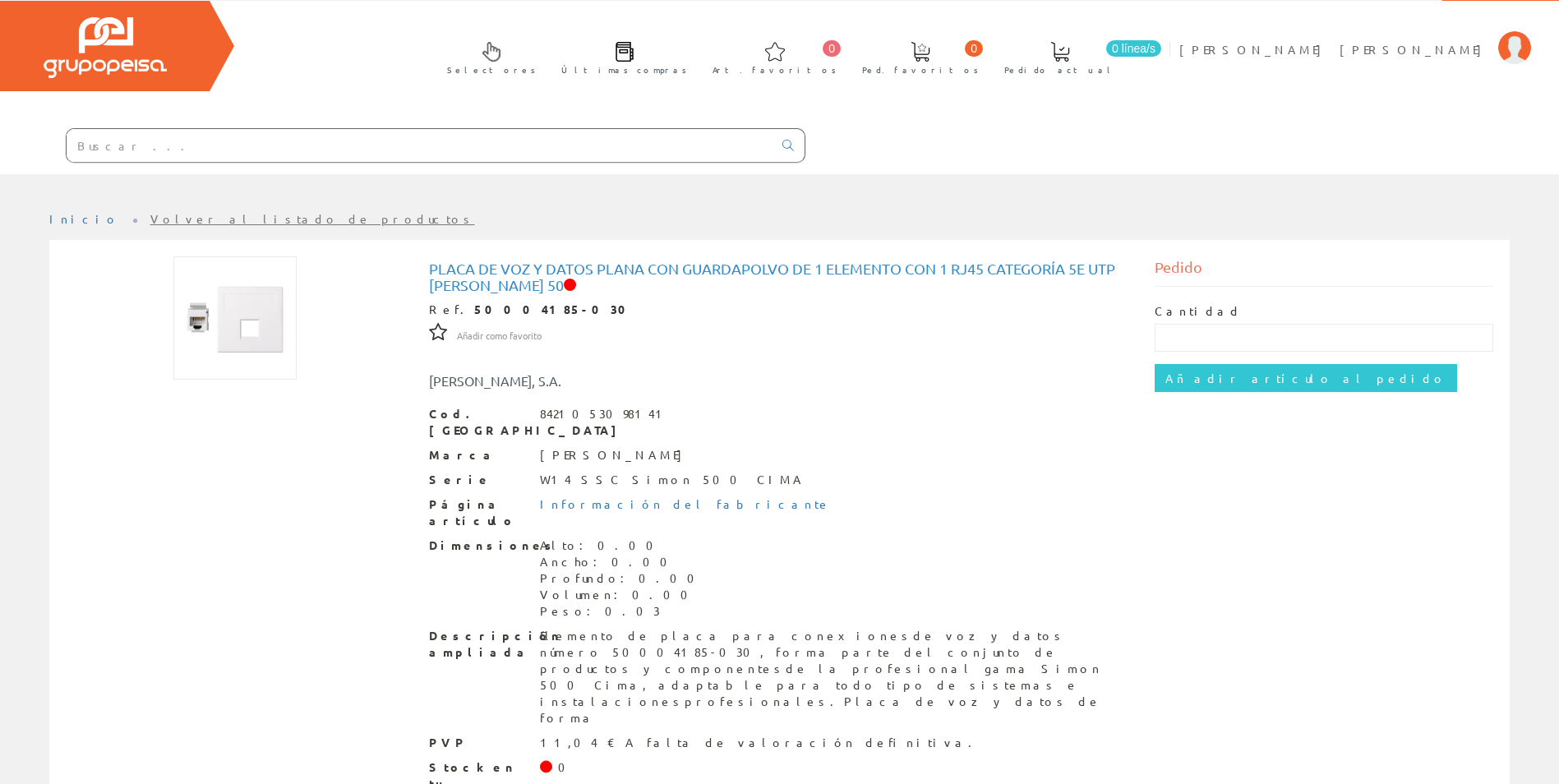
scroll to position [62, 0]
